Goal: Obtain resource: Obtain resource

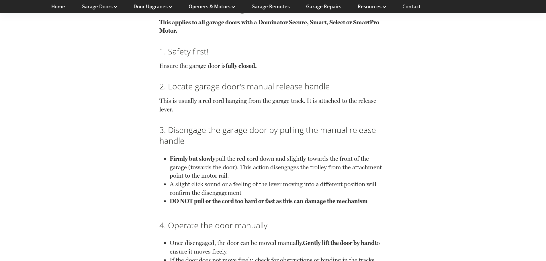
scroll to position [601, 0]
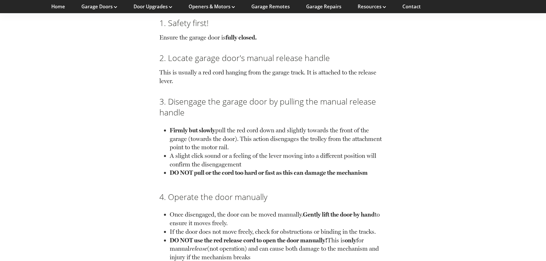
drag, startPoint x: 267, startPoint y: 108, endPoint x: 221, endPoint y: 114, distance: 46.8
drag, startPoint x: 221, startPoint y: 114, endPoint x: 386, endPoint y: 106, distance: 165.7
click at [386, 106] on div "Had a powercut recently? You may need to reset your garage door. If you've foun…" at bounding box center [273, 51] width 238 height 958
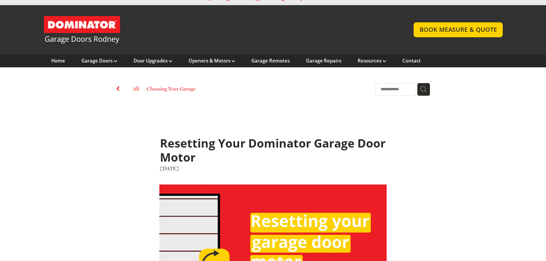
scroll to position [0, 0]
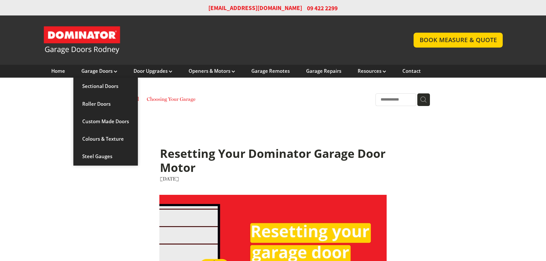
drag, startPoint x: 100, startPoint y: 74, endPoint x: 60, endPoint y: 89, distance: 42.2
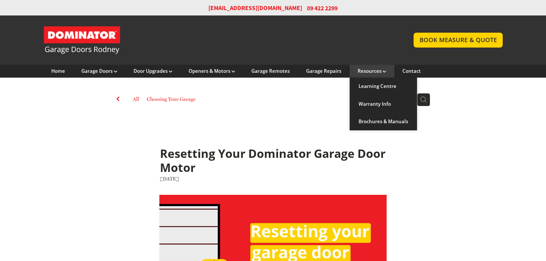
click at [372, 76] on div "Resources Learning Centre Warranty Info Brochures & Manuals" at bounding box center [371, 71] width 45 height 13
click at [377, 121] on link "Brochures & Manuals" at bounding box center [382, 121] width 67 height 17
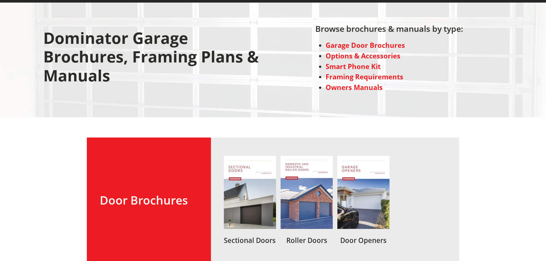
scroll to position [115, 0]
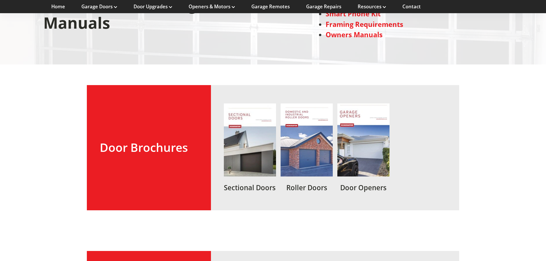
click at [367, 144] on link at bounding box center [363, 147] width 52 height 88
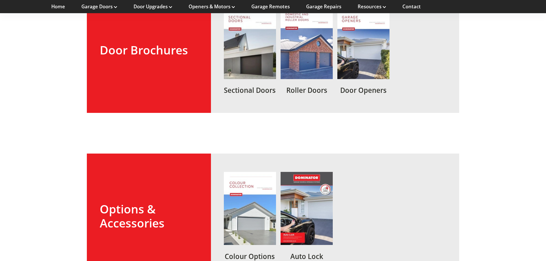
scroll to position [229, 0]
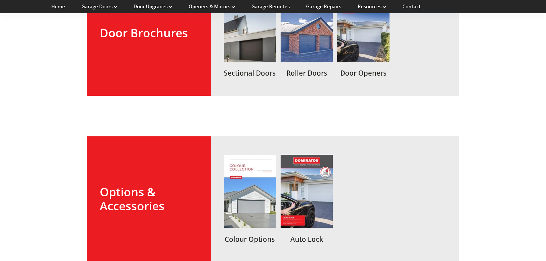
click at [243, 47] on link at bounding box center [250, 33] width 52 height 88
